Goal: Find specific page/section: Find specific page/section

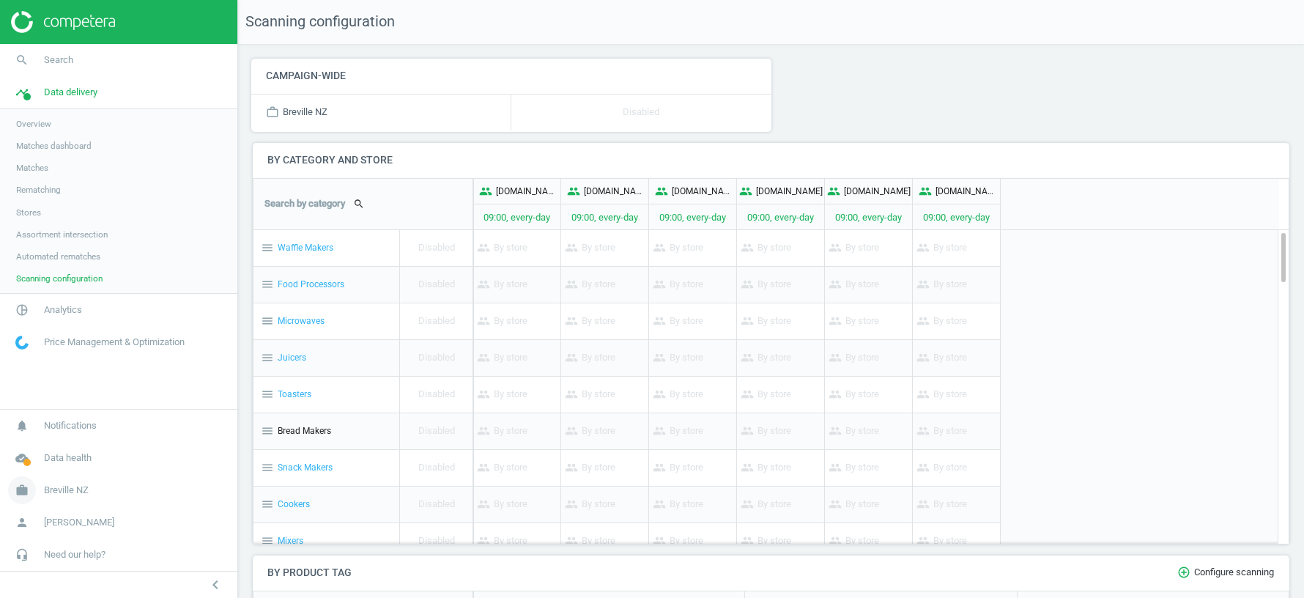
click at [64, 489] on span "Breville NZ" at bounding box center [66, 489] width 45 height 13
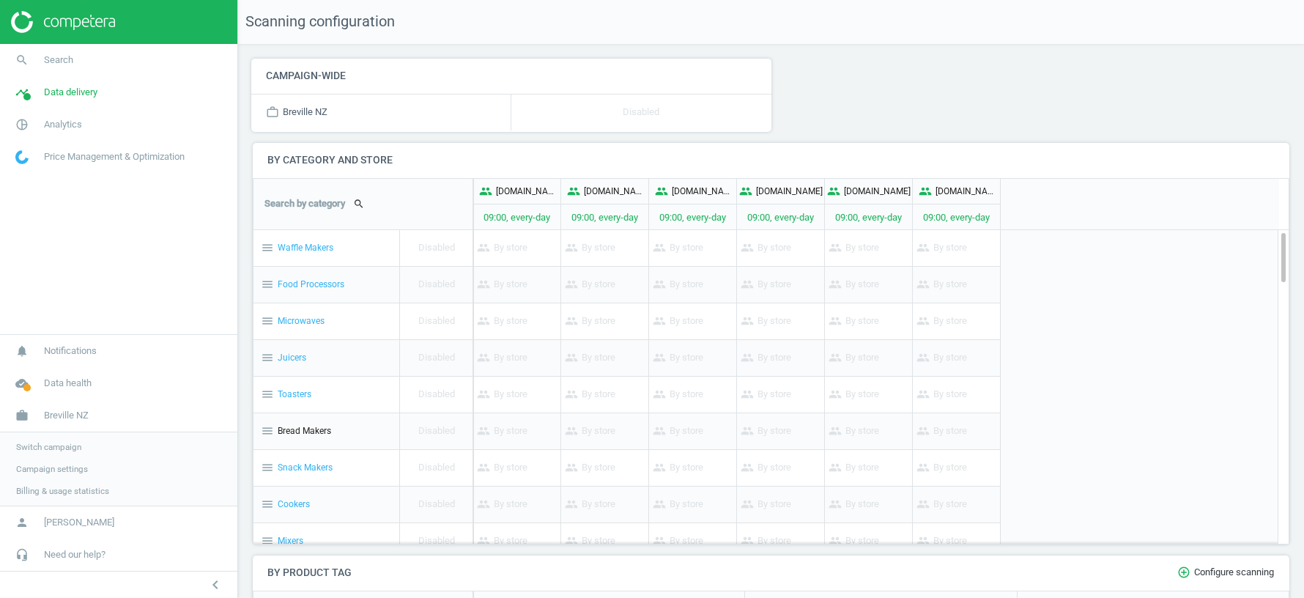
click at [58, 444] on span "Switch campaign" at bounding box center [48, 447] width 65 height 12
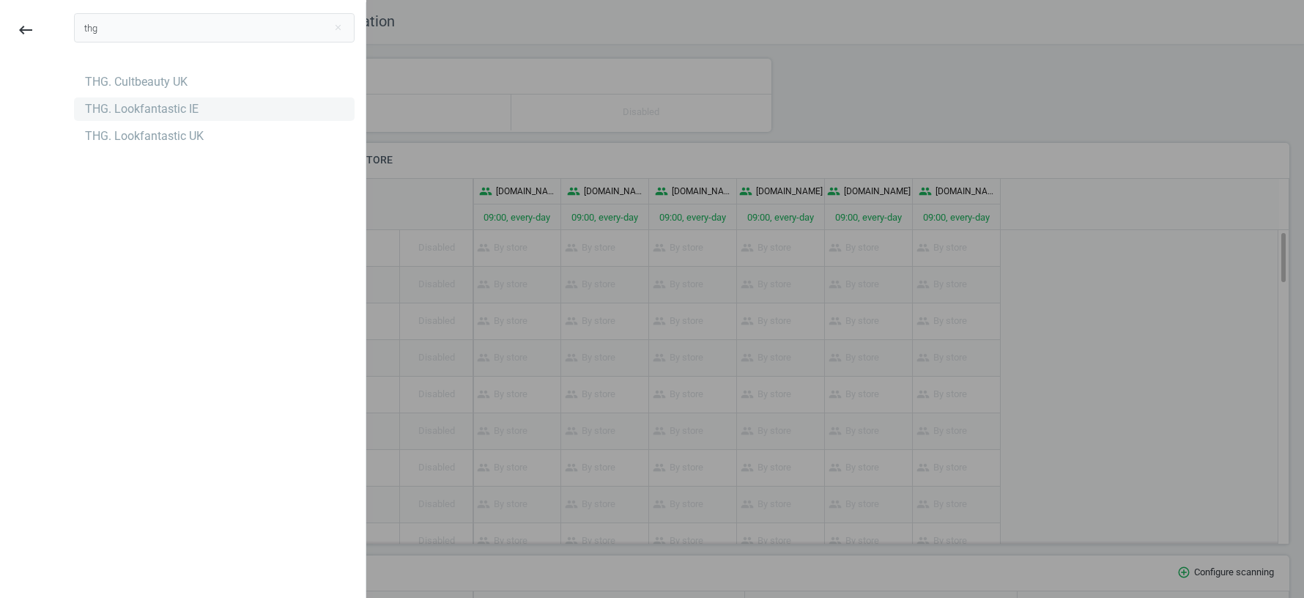
type input "thg"
click at [148, 111] on div "THG. Lookfantastic IE" at bounding box center [142, 109] width 114 height 16
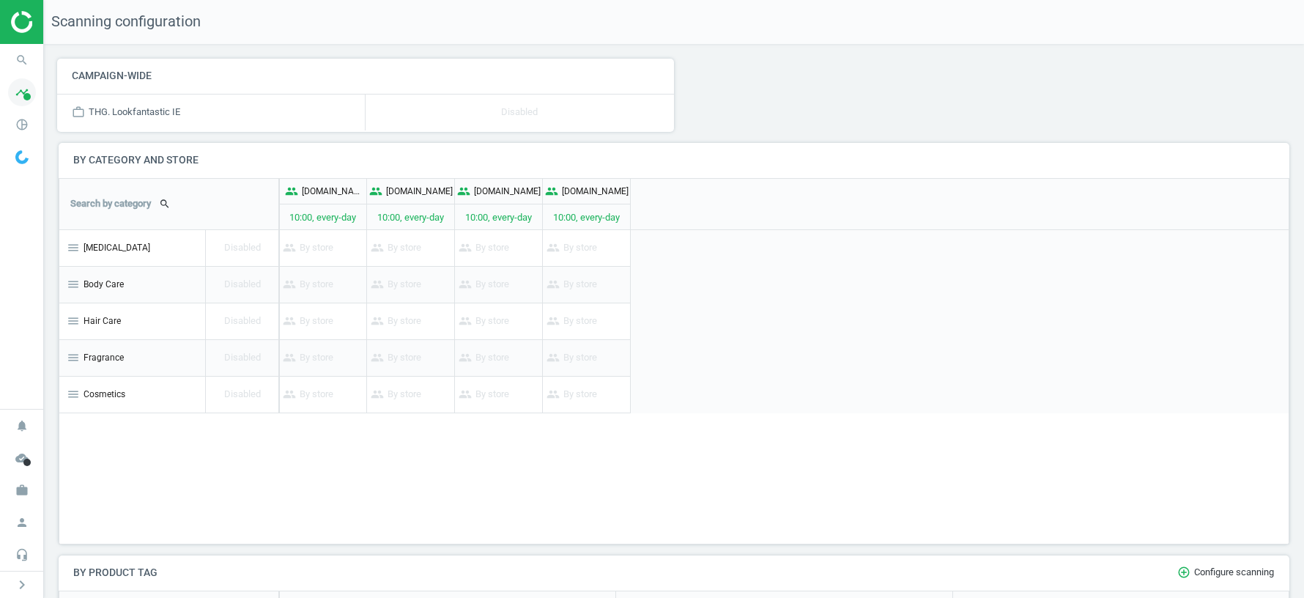
click at [22, 97] on icon "timeline" at bounding box center [22, 92] width 28 height 28
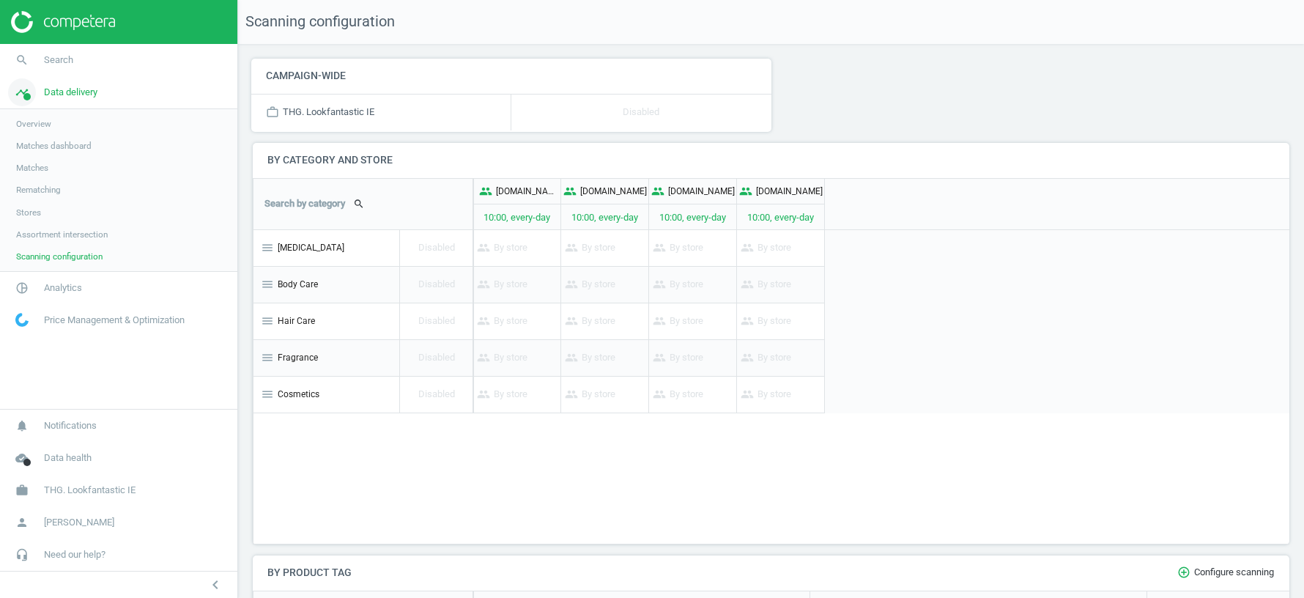
click at [57, 87] on span "Data delivery" at bounding box center [70, 92] width 53 height 13
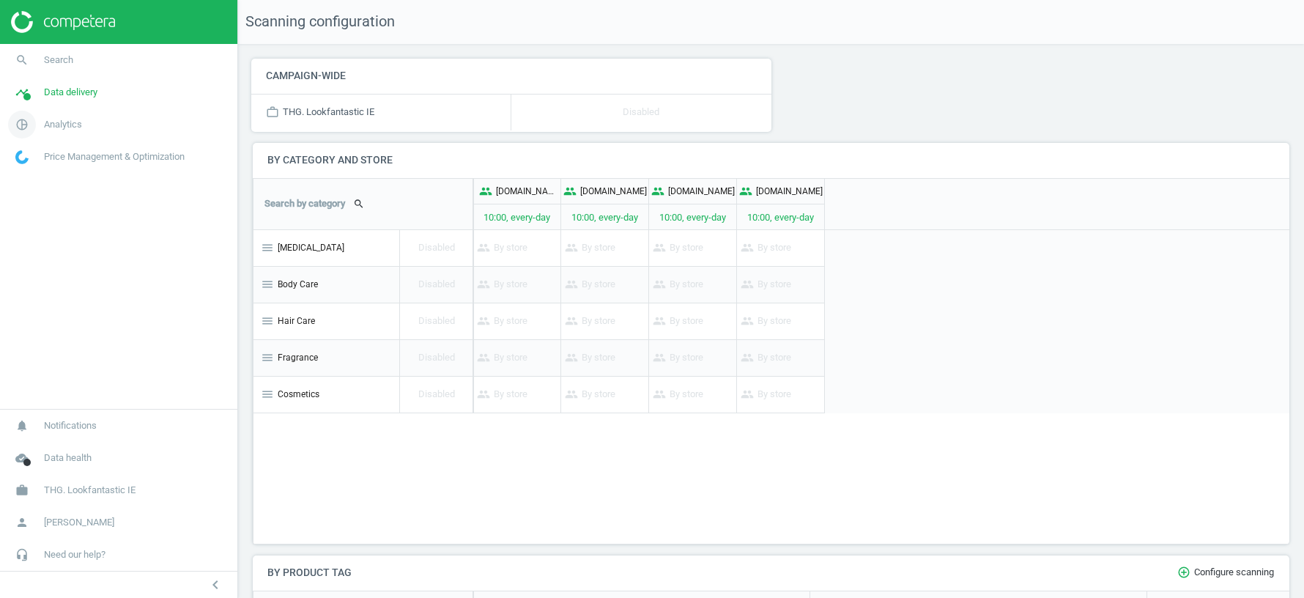
click at [48, 121] on span "Analytics" at bounding box center [63, 124] width 38 height 13
click at [34, 179] on span "Products" at bounding box center [33, 178] width 34 height 12
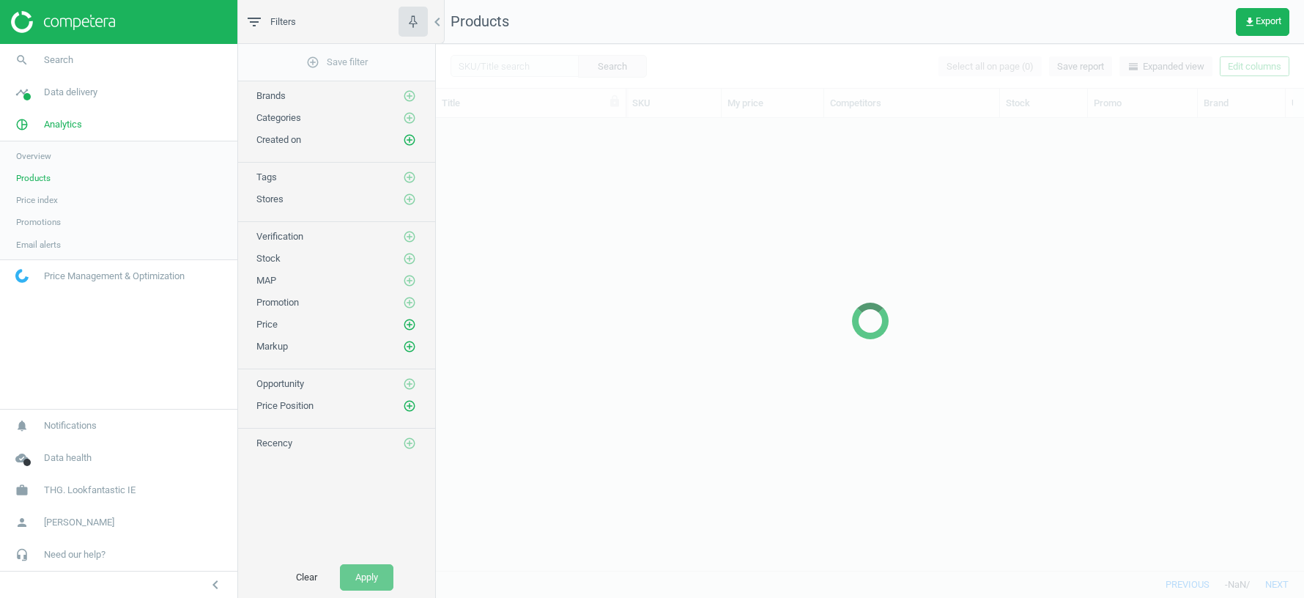
scroll to position [453, 868]
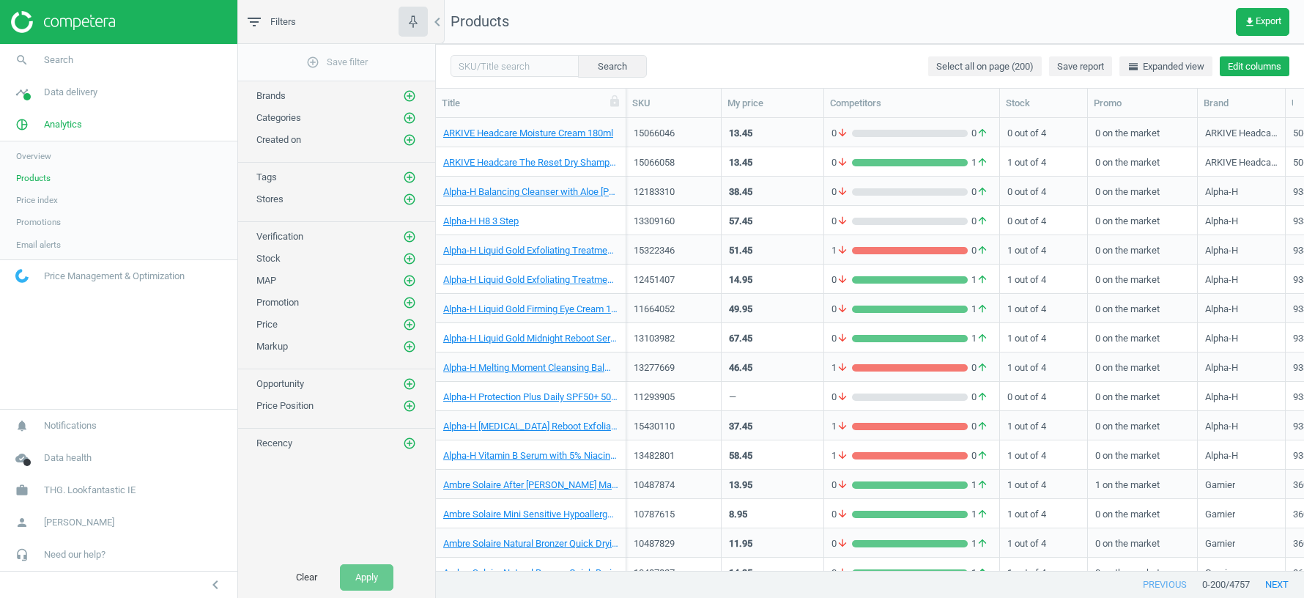
click at [1253, 63] on button "Edit columns" at bounding box center [1255, 66] width 70 height 21
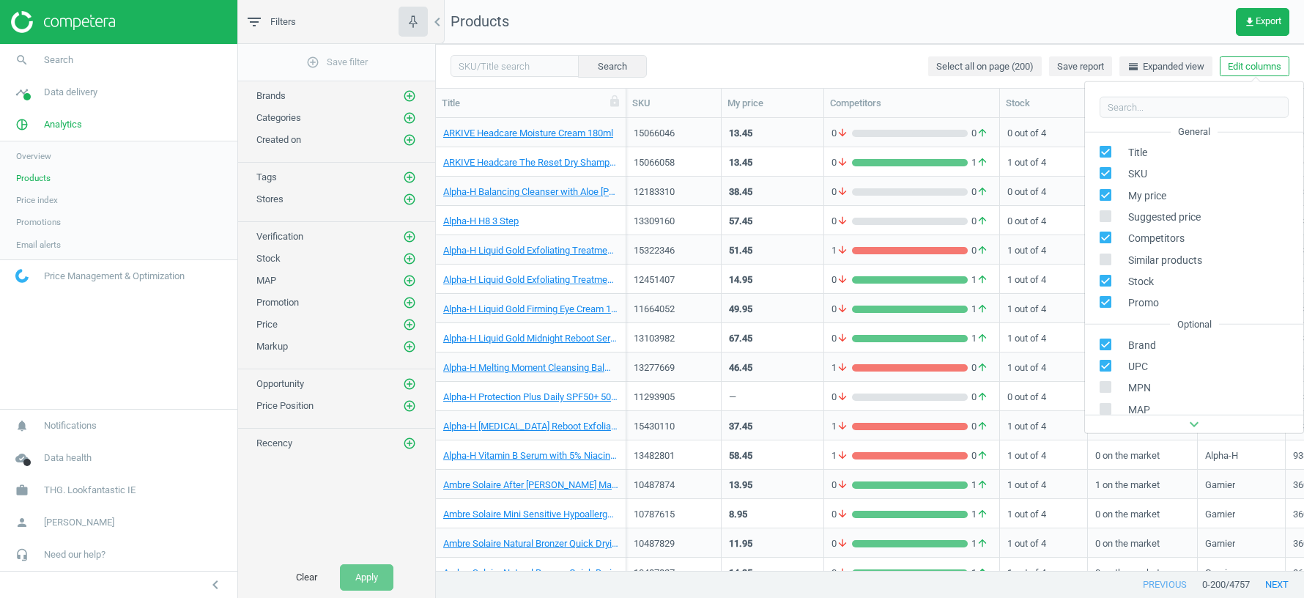
scroll to position [231, 0]
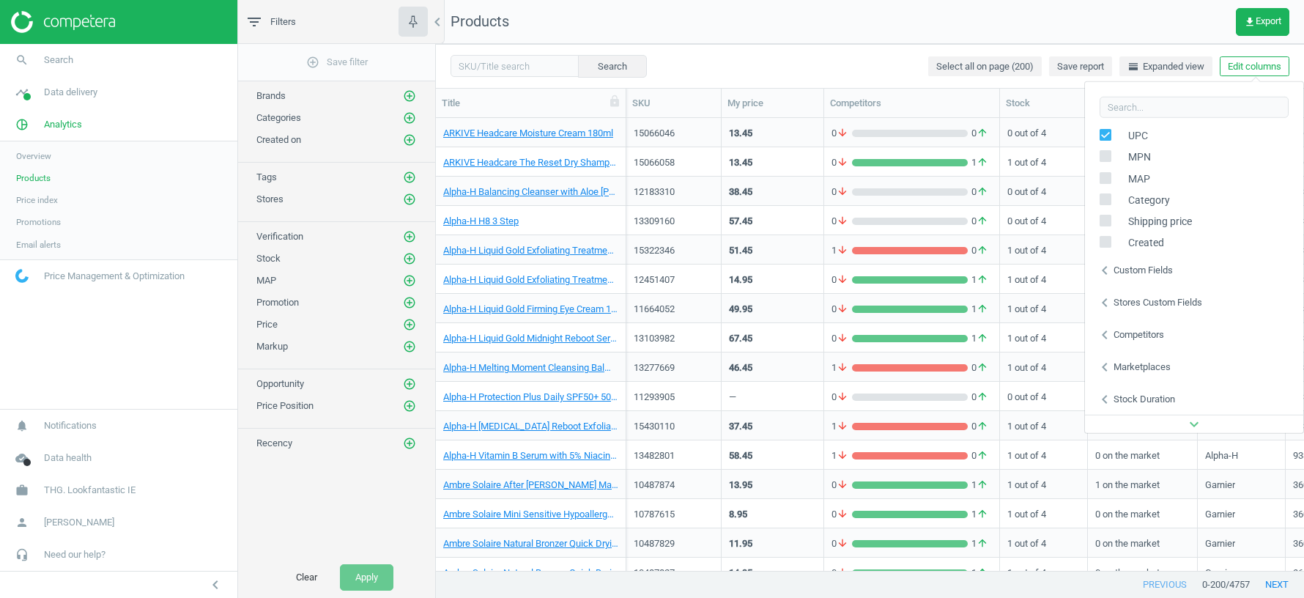
click at [1163, 264] on div "Custom fields" at bounding box center [1143, 270] width 59 height 13
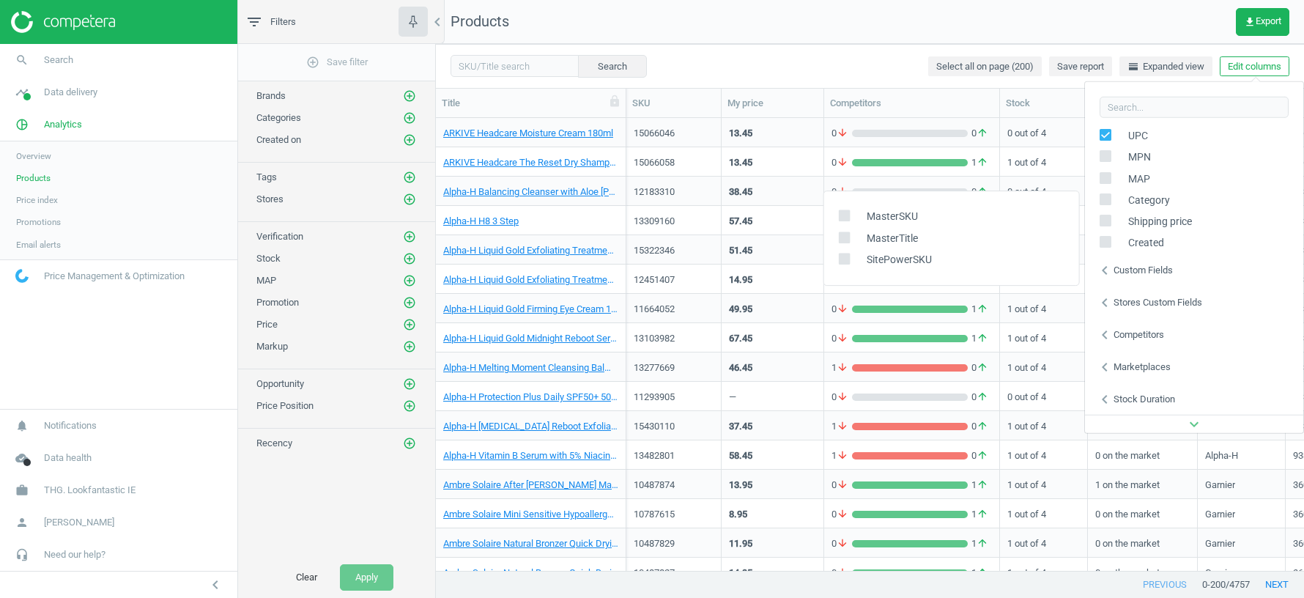
click at [962, 15] on nav "Products get_app Export" at bounding box center [870, 22] width 868 height 44
